Goal: Task Accomplishment & Management: Complete application form

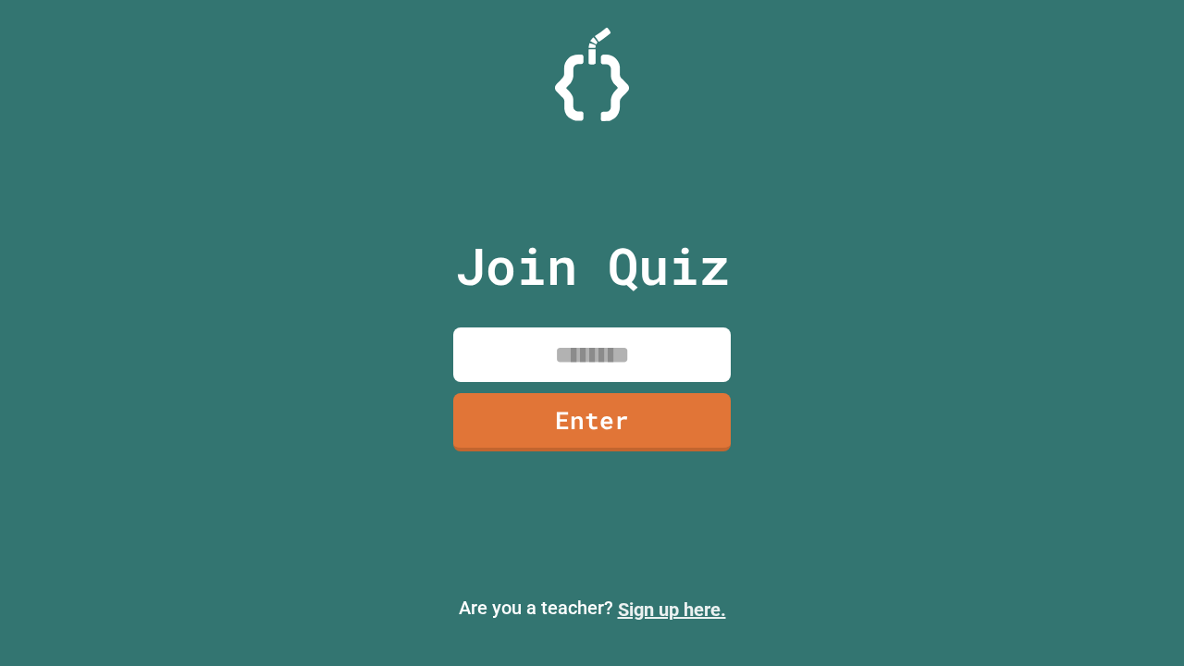
click at [672, 610] on link "Sign up here." at bounding box center [672, 610] width 108 height 22
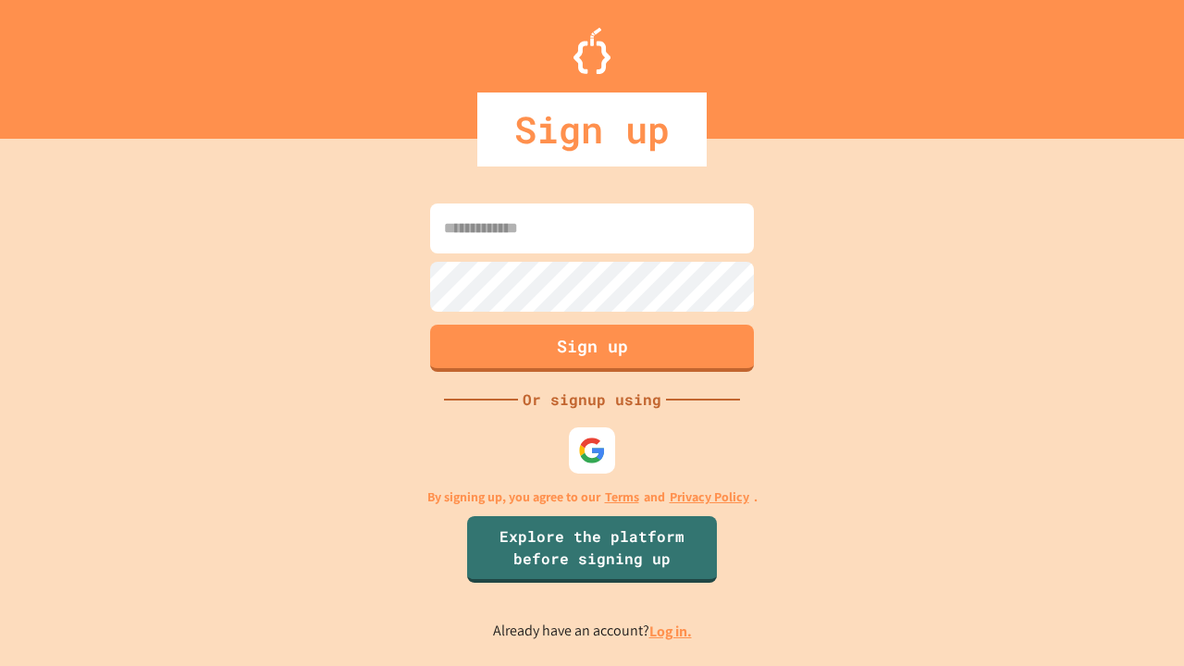
click at [672, 631] on link "Log in." at bounding box center [670, 631] width 43 height 19
